Goal: Task Accomplishment & Management: Manage account settings

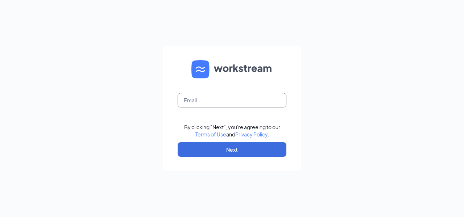
click at [247, 96] on input "text" at bounding box center [232, 100] width 109 height 15
type input "[PERSON_NAME][EMAIL_ADDRESS][DOMAIN_NAME]"
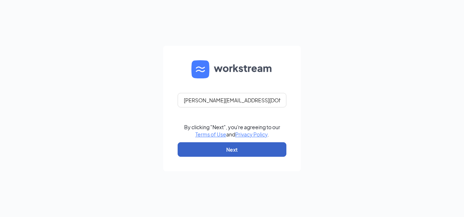
click at [227, 143] on button "Next" at bounding box center [232, 149] width 109 height 15
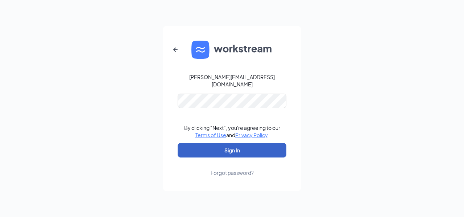
click at [229, 147] on button "Sign In" at bounding box center [232, 150] width 109 height 15
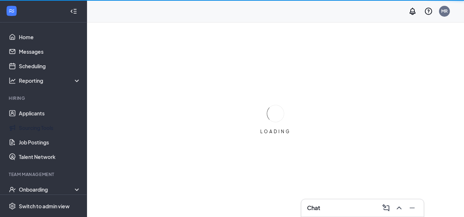
drag, startPoint x: 41, startPoint y: 114, endPoint x: 306, endPoint y: 149, distance: 267.9
click at [41, 114] on link "Applicants" at bounding box center [50, 113] width 62 height 15
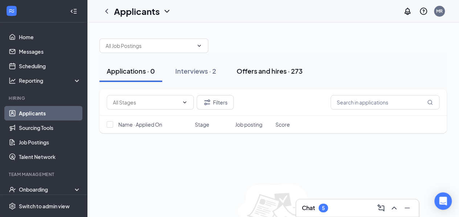
click at [279, 73] on div "Offers and hires · 273" at bounding box center [270, 70] width 66 height 9
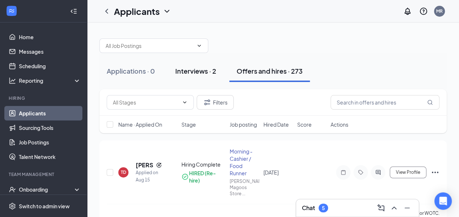
drag, startPoint x: 136, startPoint y: 73, endPoint x: 207, endPoint y: 72, distance: 70.7
click at [136, 72] on div "Applications · 0" at bounding box center [131, 70] width 48 height 9
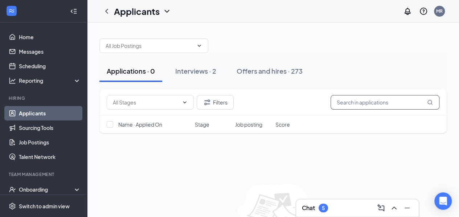
click at [351, 101] on input "text" at bounding box center [384, 102] width 109 height 15
click at [432, 106] on input "[PERSON_NAME]" at bounding box center [384, 102] width 109 height 15
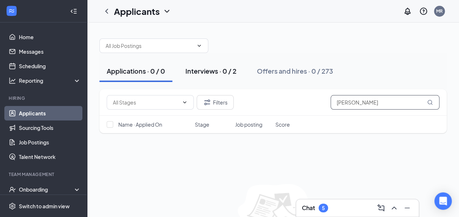
type input "[PERSON_NAME]"
click at [214, 67] on div "Interviews · 0 / 2" at bounding box center [210, 70] width 51 height 9
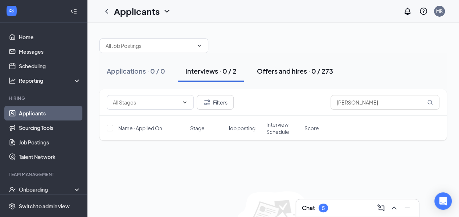
click at [268, 73] on div "Offers and hires · 0 / 273" at bounding box center [295, 70] width 76 height 9
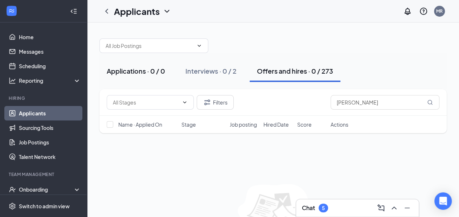
click at [152, 77] on button "Applications · 0 / 0" at bounding box center [135, 71] width 73 height 22
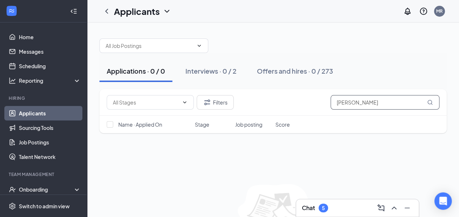
click at [386, 103] on input "[PERSON_NAME]" at bounding box center [384, 102] width 109 height 15
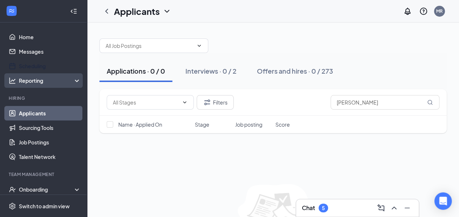
drag, startPoint x: 33, startPoint y: 66, endPoint x: 64, endPoint y: 76, distance: 32.6
click at [33, 66] on link "Scheduling" at bounding box center [50, 66] width 62 height 15
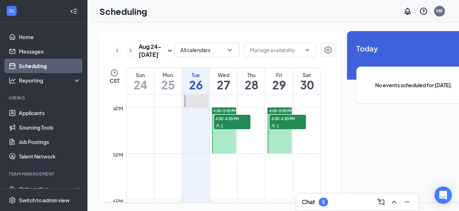
scroll to position [719, 0]
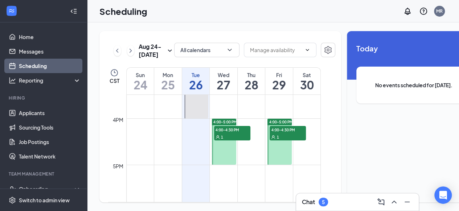
click at [231, 133] on span "4:00-4:30 PM" at bounding box center [232, 129] width 36 height 7
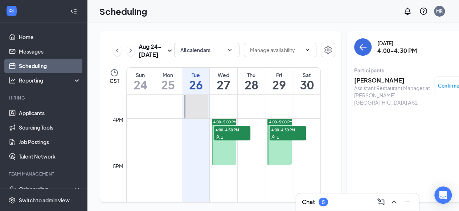
click at [295, 141] on div "4:00-4:30 PM 1" at bounding box center [288, 134] width 38 height 16
click at [115, 55] on icon "ChevronLeft" at bounding box center [117, 50] width 7 height 9
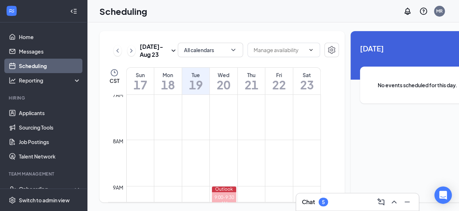
scroll to position [363, 0]
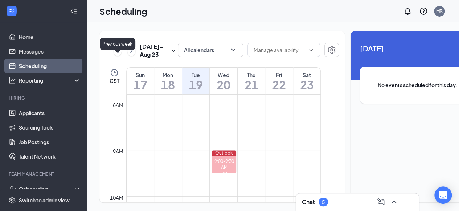
click at [116, 55] on icon "ChevronLeft" at bounding box center [117, 50] width 7 height 9
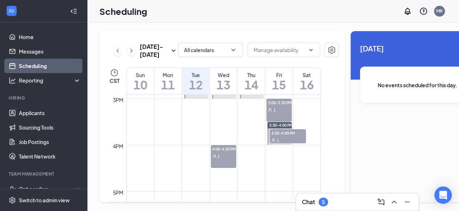
scroll to position [683, 0]
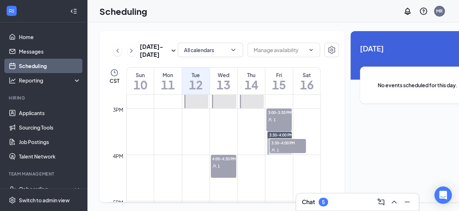
click at [231, 170] on div "1" at bounding box center [223, 166] width 25 height 7
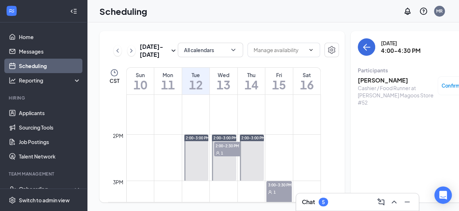
scroll to position [647, 0]
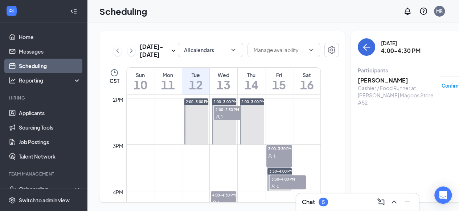
click at [221, 120] on div "1" at bounding box center [232, 116] width 36 height 7
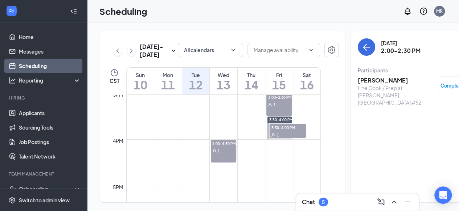
scroll to position [683, 0]
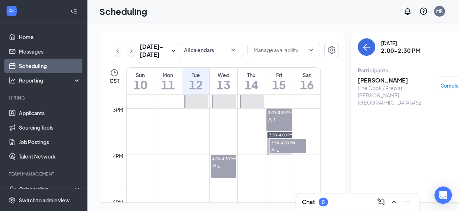
click at [276, 132] on div "3:00-3:30 PM 1" at bounding box center [278, 120] width 25 height 23
click at [287, 147] on span "3:30-4:00 PM" at bounding box center [288, 142] width 36 height 7
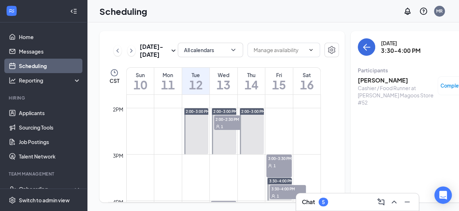
scroll to position [647, 0]
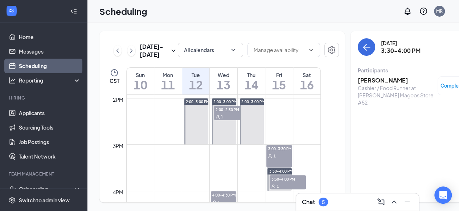
click at [226, 120] on div "1" at bounding box center [232, 116] width 36 height 7
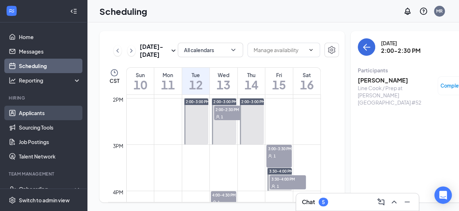
click at [49, 114] on link "Applicants" at bounding box center [50, 113] width 62 height 15
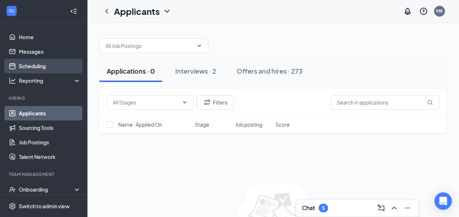
click at [49, 68] on link "Scheduling" at bounding box center [50, 66] width 62 height 15
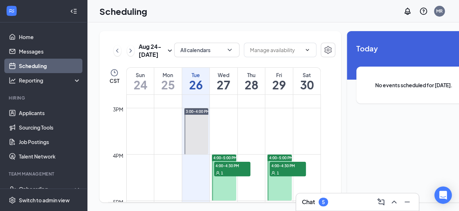
scroll to position [683, 0]
click at [232, 174] on div "1" at bounding box center [232, 173] width 36 height 7
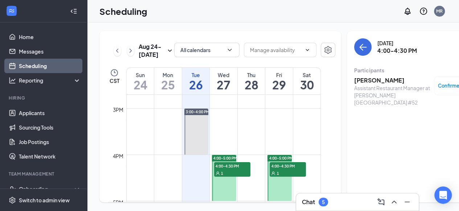
click at [287, 170] on span "4:00-4:30 PM" at bounding box center [288, 166] width 36 height 7
drag, startPoint x: 118, startPoint y: 47, endPoint x: 268, endPoint y: 167, distance: 192.5
click at [118, 47] on icon "ChevronLeft" at bounding box center [117, 50] width 7 height 9
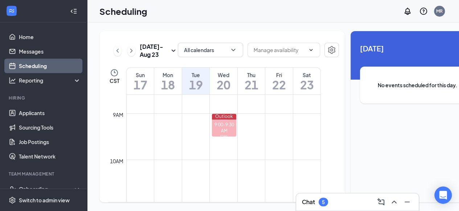
scroll to position [393, 0]
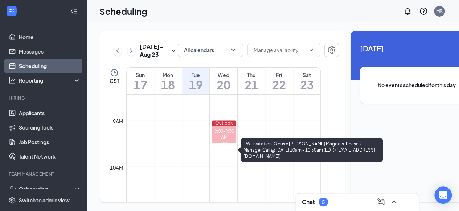
click at [229, 135] on div "9:00-9:30 AM" at bounding box center [224, 134] width 24 height 12
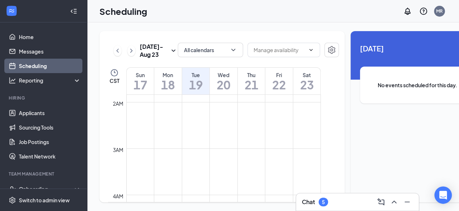
scroll to position [0, 0]
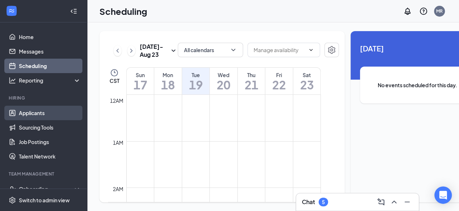
click at [20, 106] on link "Applicants" at bounding box center [50, 113] width 62 height 15
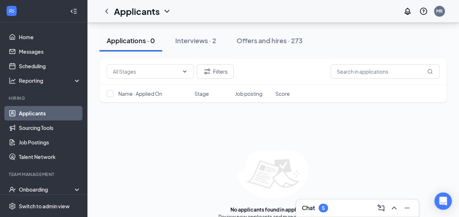
scroll to position [46, 0]
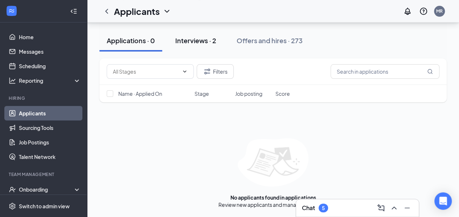
click at [205, 42] on div "Interviews · 2" at bounding box center [195, 40] width 41 height 9
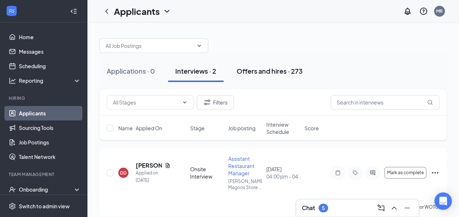
click at [288, 76] on button "Offers and hires · 273" at bounding box center [269, 71] width 81 height 22
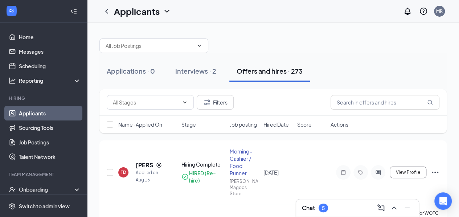
click at [324, 206] on div "5" at bounding box center [323, 208] width 3 height 6
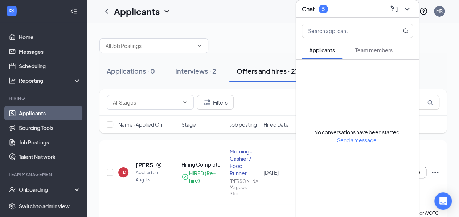
click at [370, 53] on button "Team members" at bounding box center [374, 50] width 52 height 18
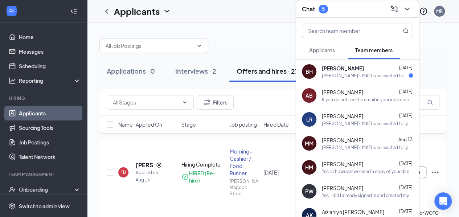
click at [369, 73] on div "[PERSON_NAME]'s MAD is so excited for you to join our team! Do you know anyone …" at bounding box center [365, 76] width 87 height 6
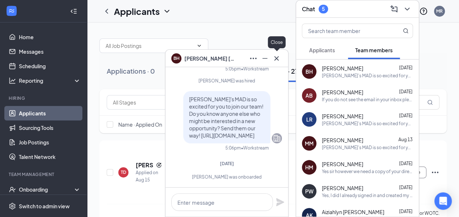
click at [278, 58] on icon "Cross" at bounding box center [276, 58] width 9 height 9
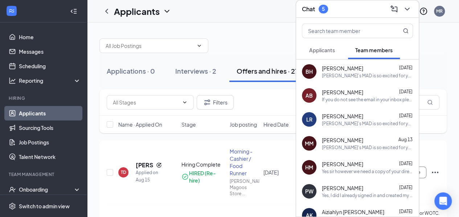
click at [324, 51] on span "Applicants" at bounding box center [322, 50] width 26 height 7
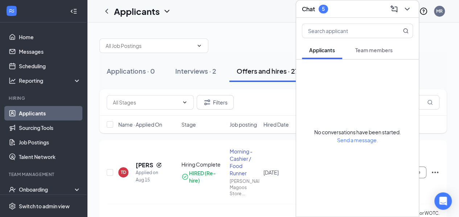
click at [375, 54] on button "Team members" at bounding box center [374, 50] width 52 height 18
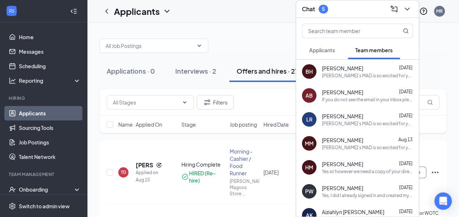
click at [331, 57] on button "Applicants" at bounding box center [322, 50] width 40 height 18
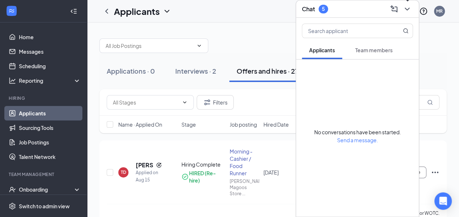
click at [409, 11] on icon "ChevronDown" at bounding box center [407, 9] width 9 height 9
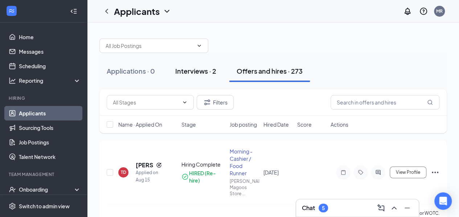
click at [215, 70] on div "Interviews · 2" at bounding box center [195, 70] width 41 height 9
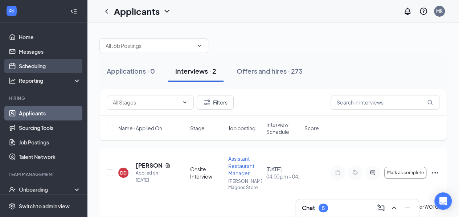
click at [62, 66] on link "Scheduling" at bounding box center [50, 66] width 62 height 15
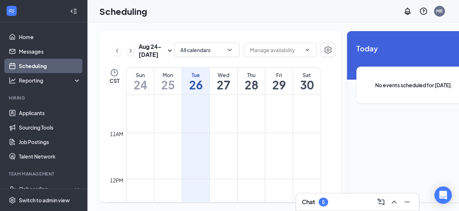
scroll to position [219, 0]
